Goal: Transaction & Acquisition: Obtain resource

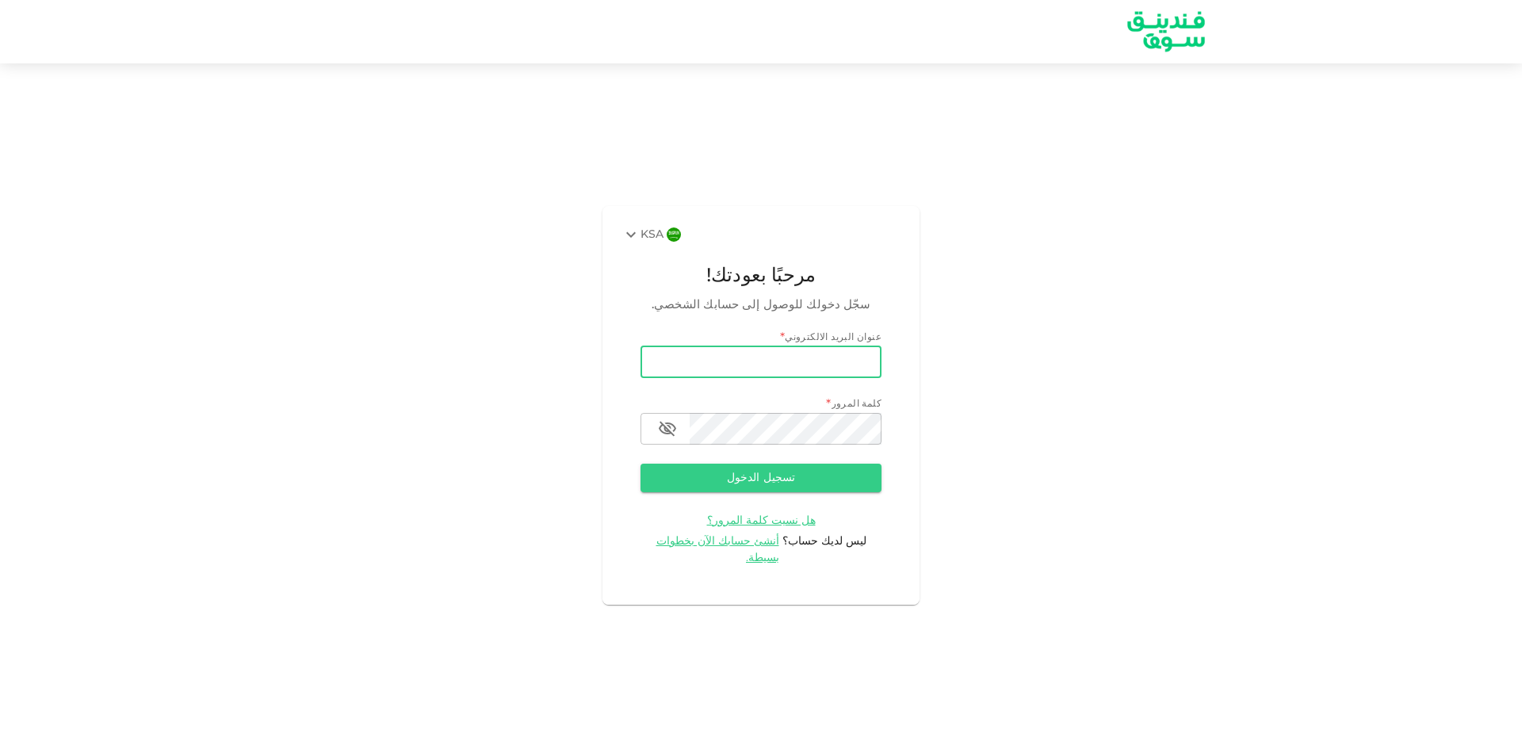
click at [773, 372] on input "email" at bounding box center [760, 362] width 241 height 32
type input "[EMAIL_ADDRESS][DOMAIN_NAME]"
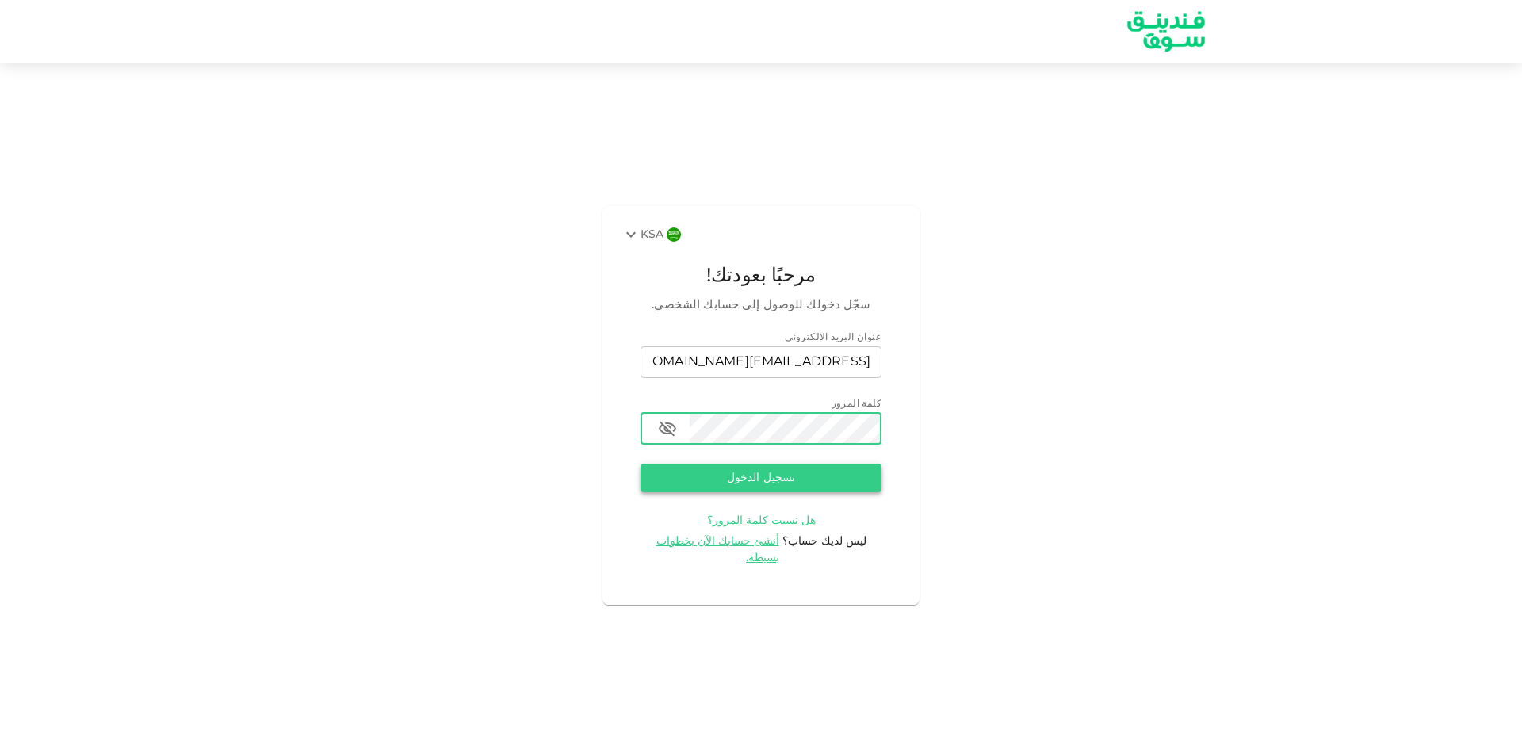
click at [762, 490] on button "تسجيل الدخول" at bounding box center [760, 478] width 241 height 29
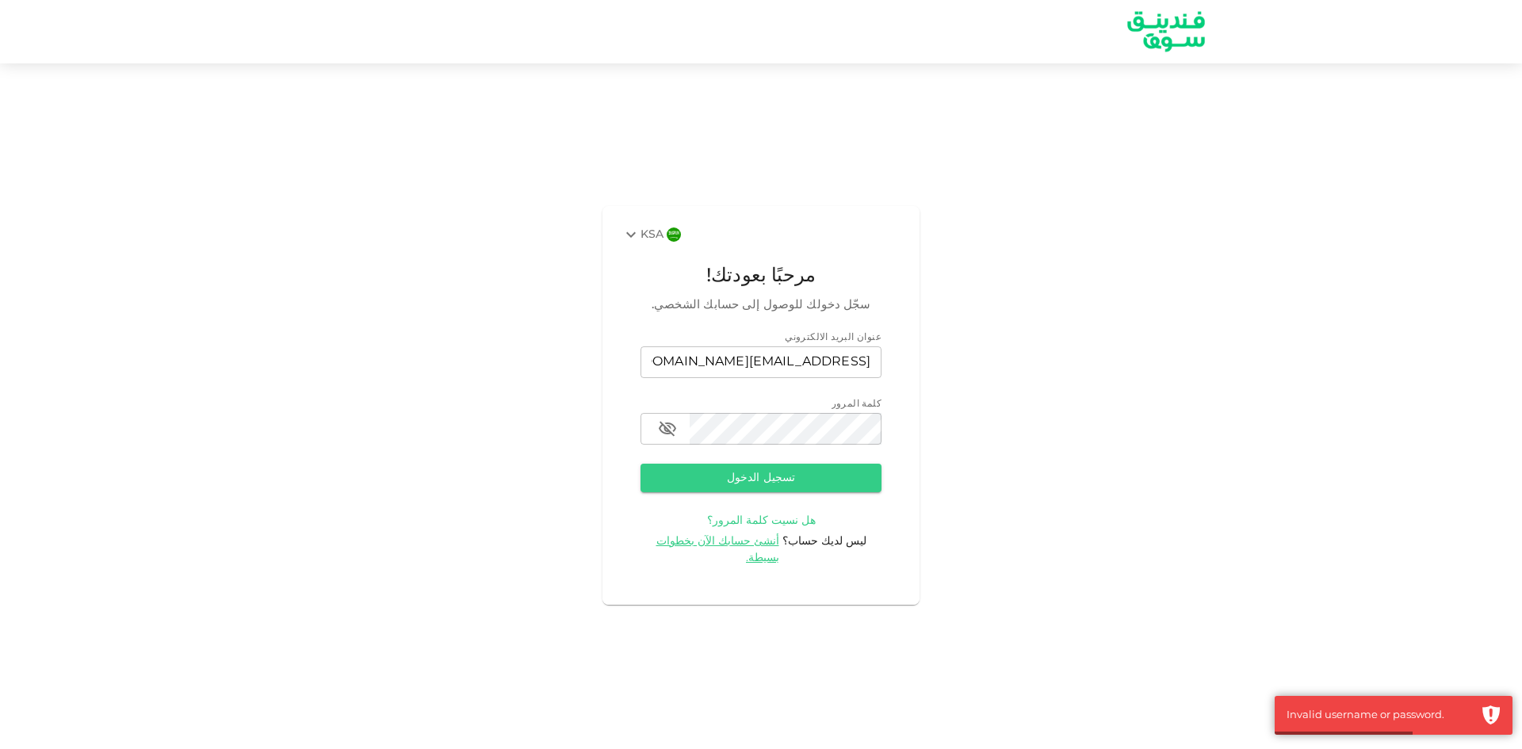
click at [782, 526] on span "هل نسيت كلمة المرور؟" at bounding box center [761, 520] width 109 height 11
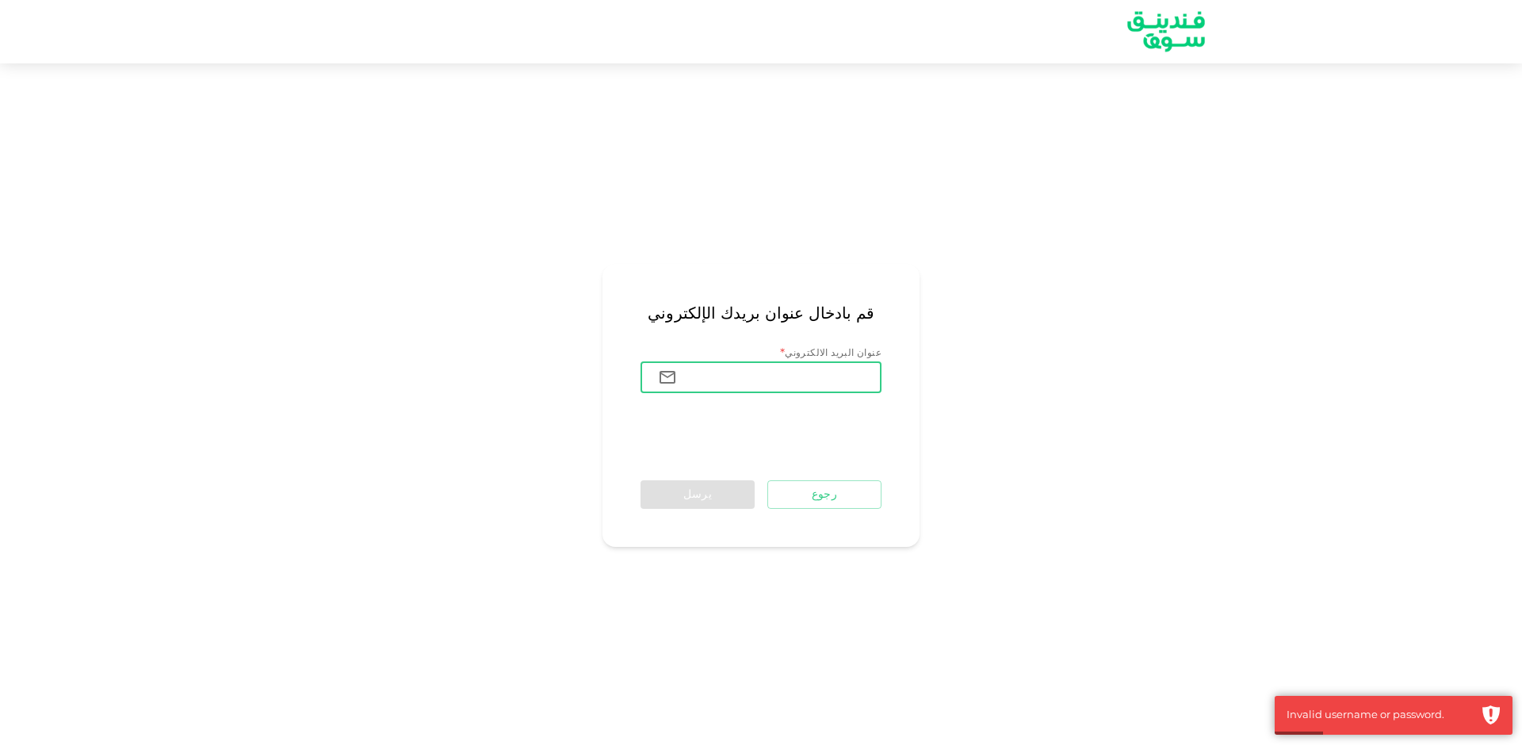
click at [800, 376] on input "عنوان البريد الالكتروني" at bounding box center [785, 377] width 192 height 32
type input "[EMAIL_ADDRESS][DOMAIN_NAME]"
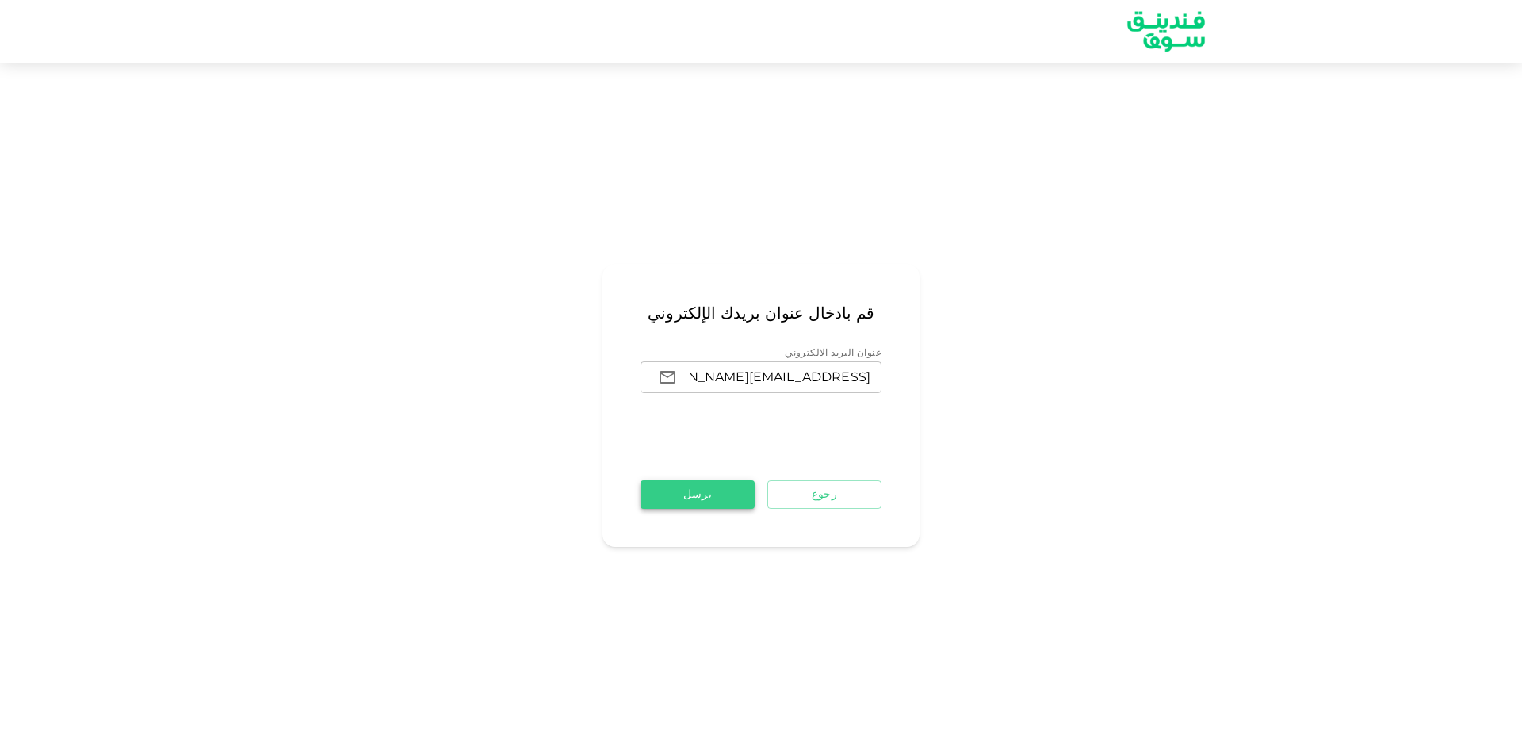
click at [720, 502] on button "يرسل" at bounding box center [697, 494] width 114 height 29
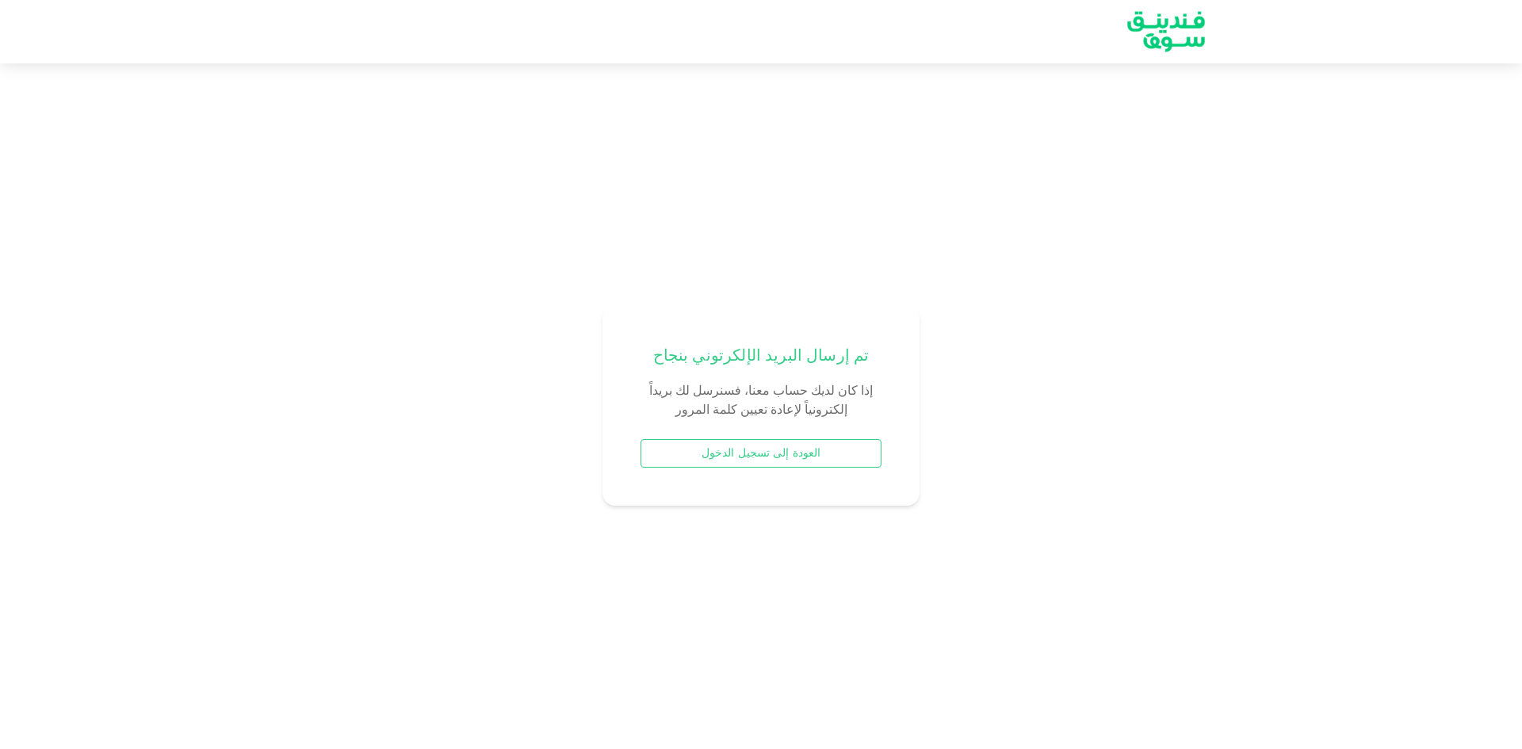
click at [758, 456] on button "العودة إلى تسجيل الدخول" at bounding box center [760, 453] width 241 height 29
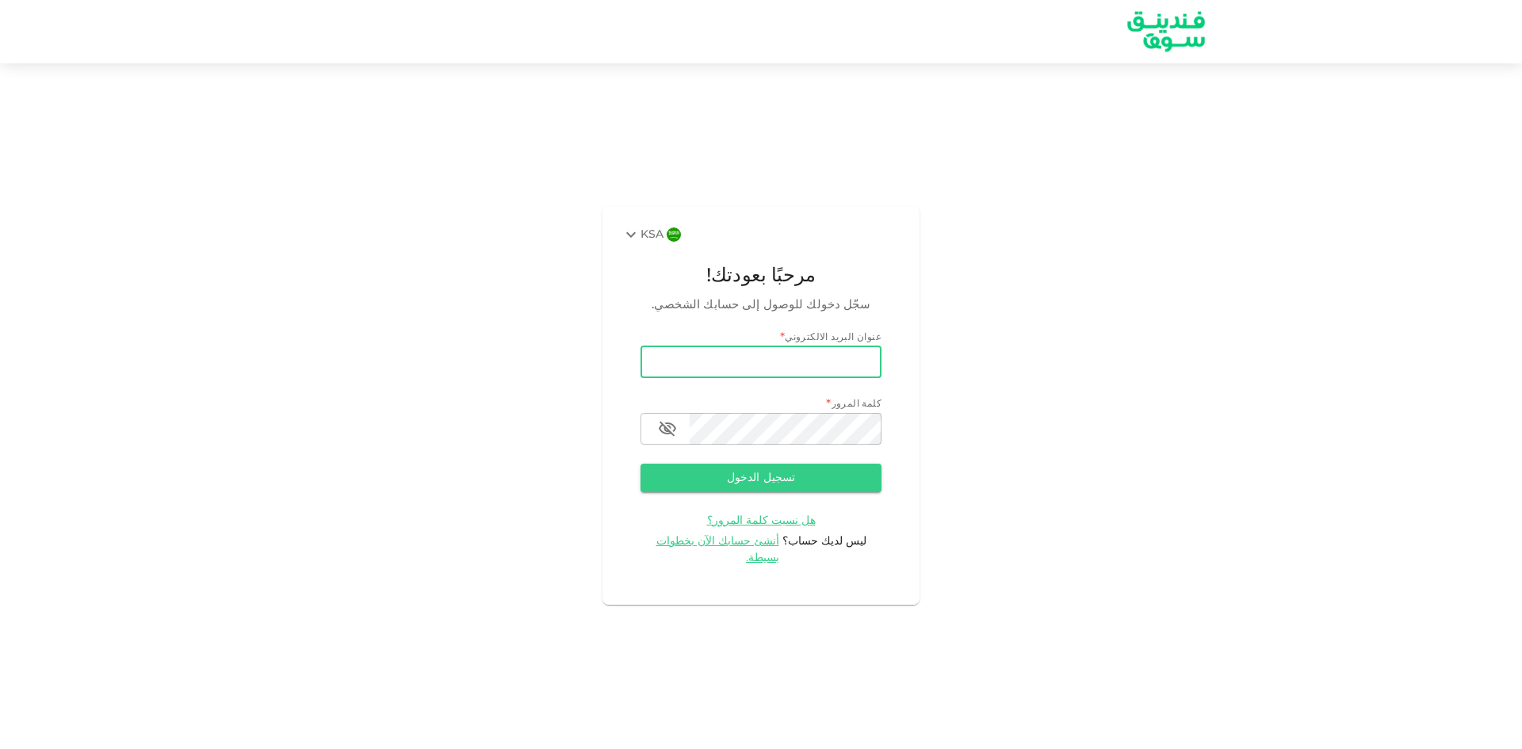
click at [788, 373] on input "email" at bounding box center [760, 362] width 241 height 32
type input "[EMAIL_ADDRESS][DOMAIN_NAME]"
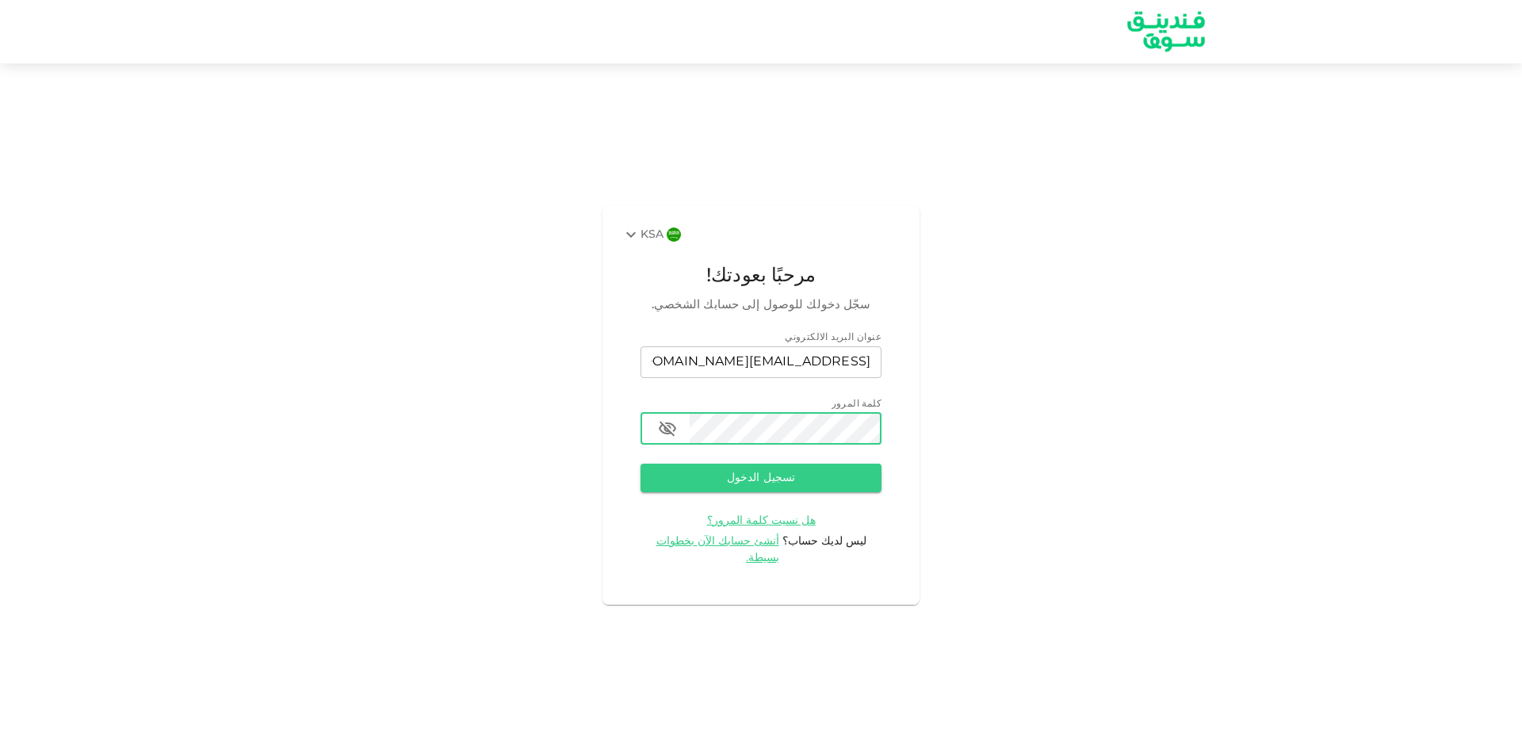
click at [664, 434] on icon "button" at bounding box center [667, 428] width 17 height 15
click at [783, 488] on button "تسجيل الدخول" at bounding box center [760, 478] width 241 height 29
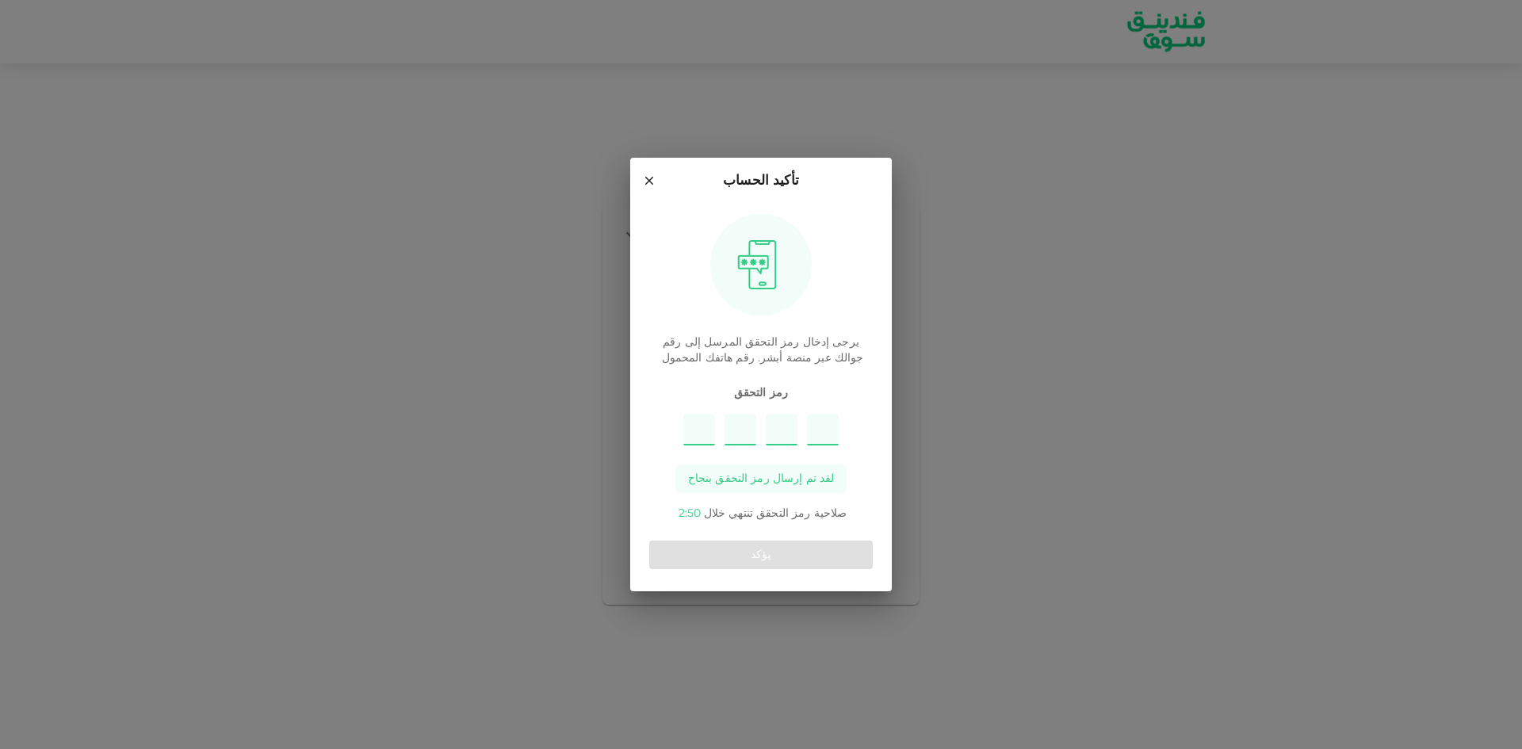
type input "4"
type input "9"
type input "8"
type input "7"
click at [774, 550] on button "يؤكد" at bounding box center [760, 554] width 223 height 29
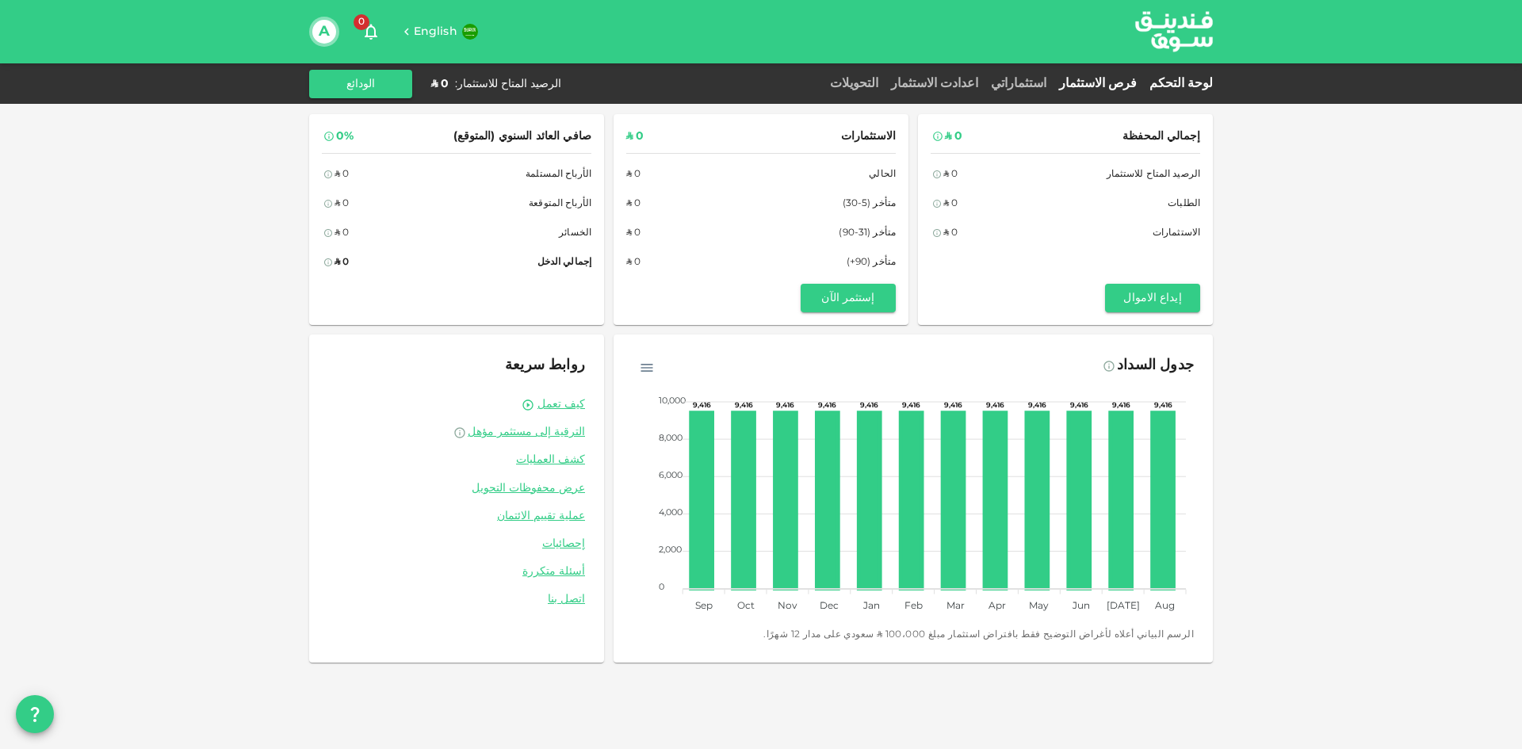
click at [1120, 85] on link "فرص الاستثمار" at bounding box center [1097, 84] width 90 height 12
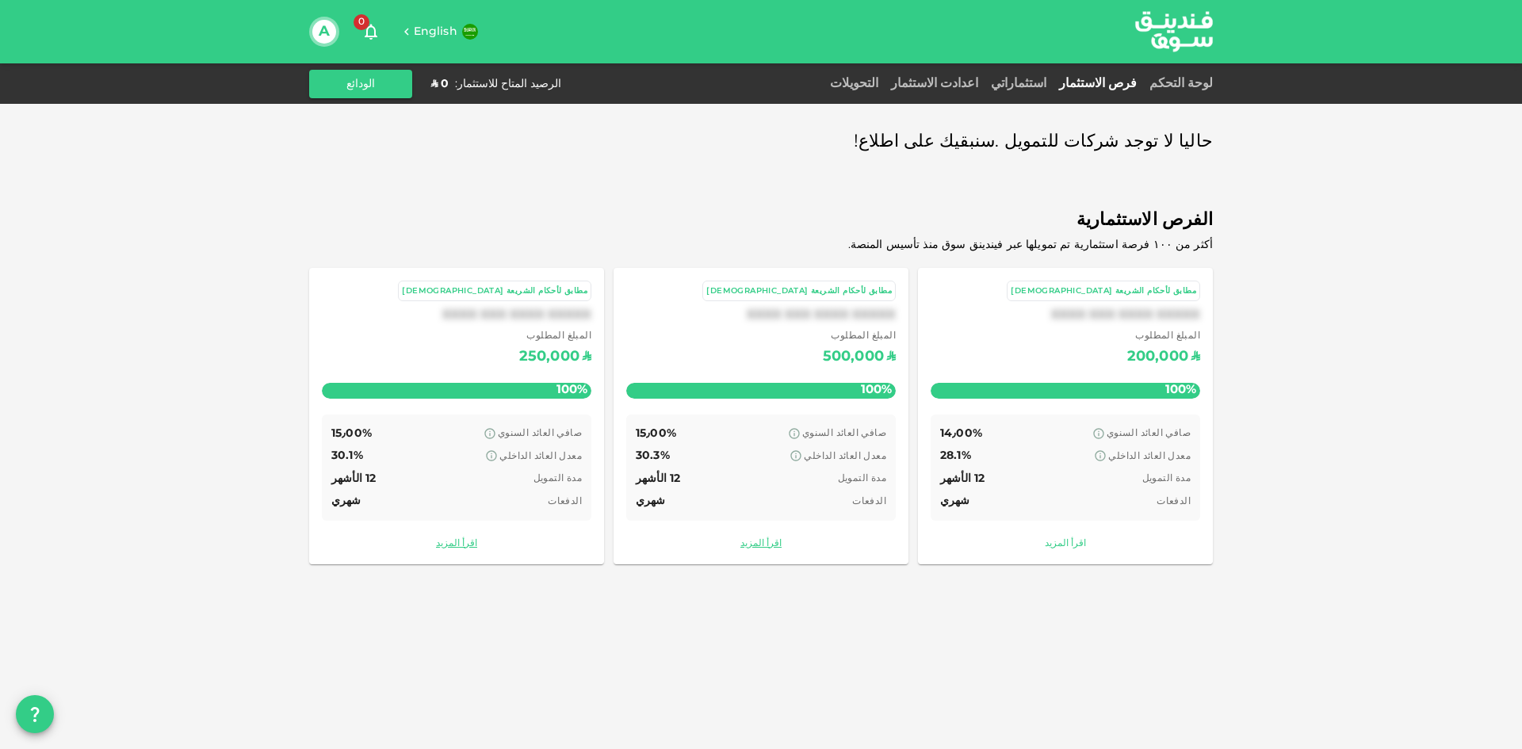
click at [1061, 547] on link "اقرأ المزيد" at bounding box center [1064, 544] width 269 height 15
click at [984, 84] on link "اعدادت الاستثمار" at bounding box center [934, 84] width 100 height 12
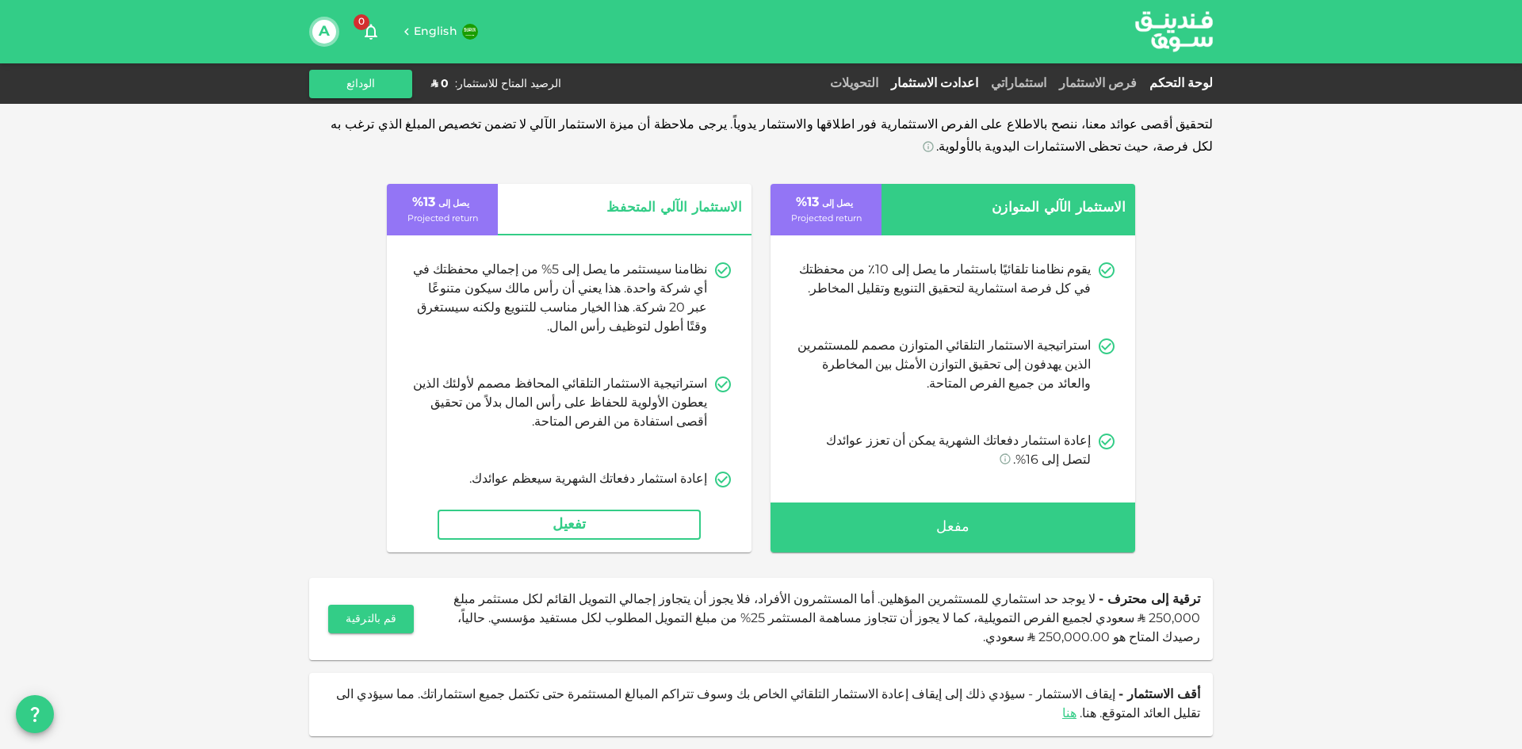
click at [1190, 87] on link "لوحة التحكم" at bounding box center [1178, 84] width 70 height 12
